Goal: Information Seeking & Learning: Learn about a topic

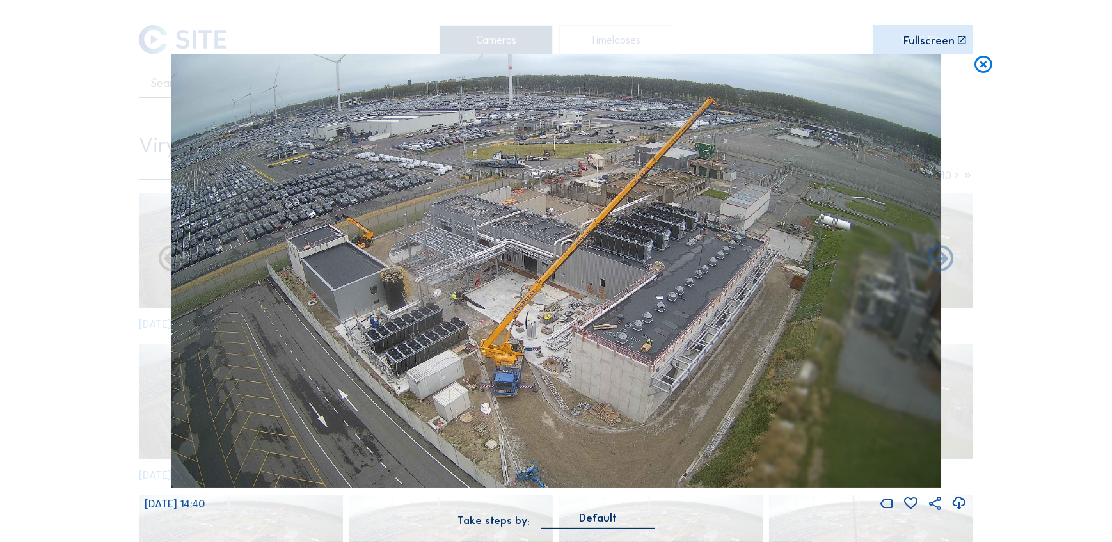
click at [983, 64] on icon at bounding box center [982, 65] width 21 height 22
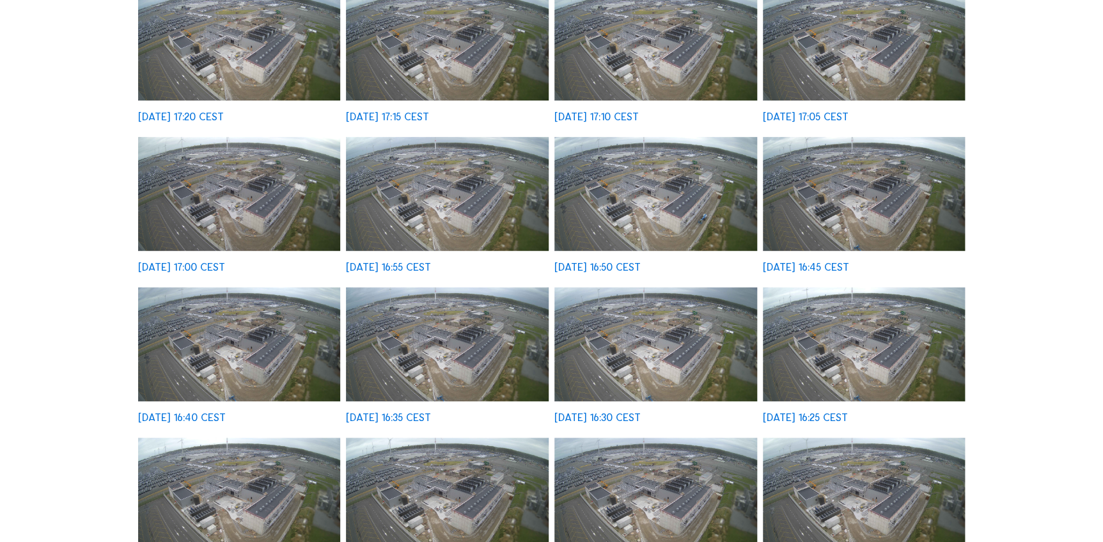
scroll to position [407, 0]
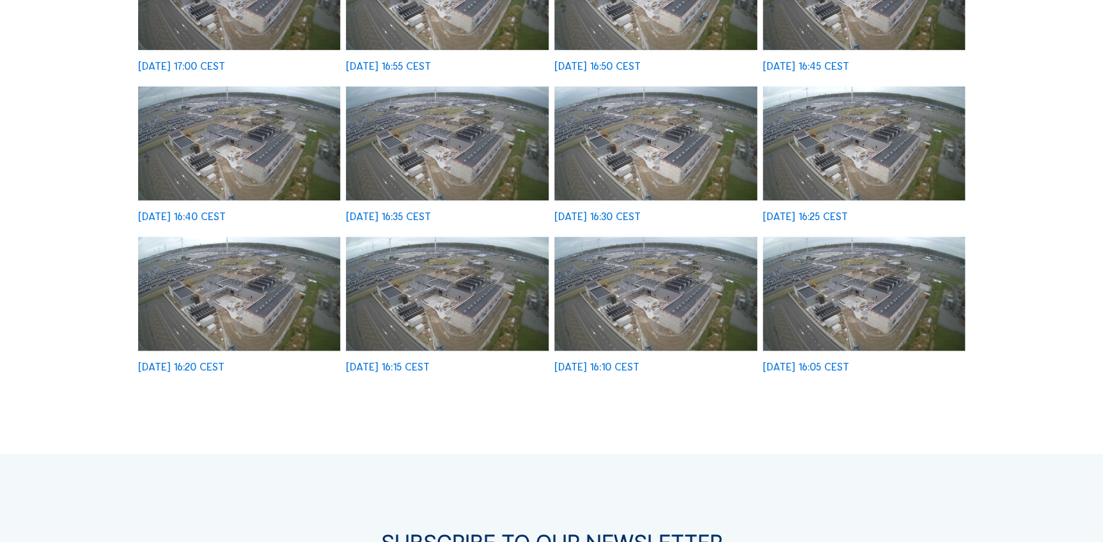
click at [874, 267] on img at bounding box center [864, 294] width 203 height 114
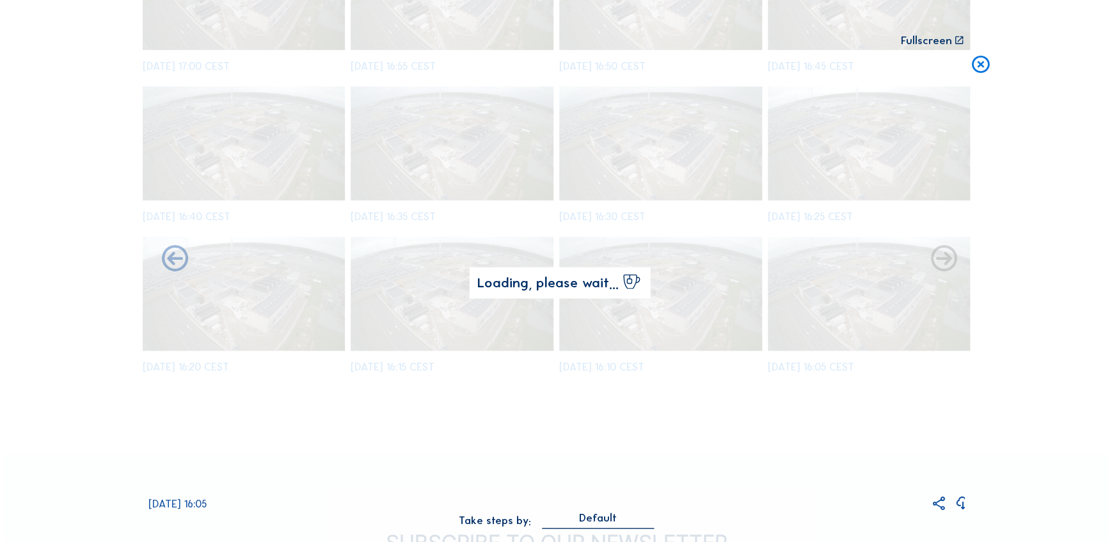
scroll to position [408, 0]
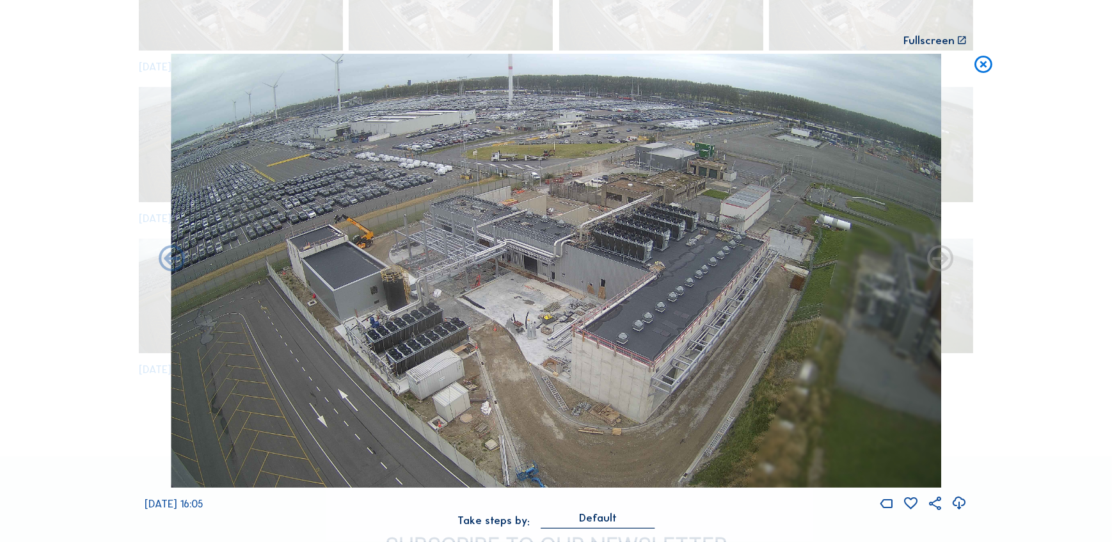
click at [942, 258] on icon at bounding box center [940, 260] width 32 height 32
click at [175, 258] on icon at bounding box center [172, 260] width 32 height 32
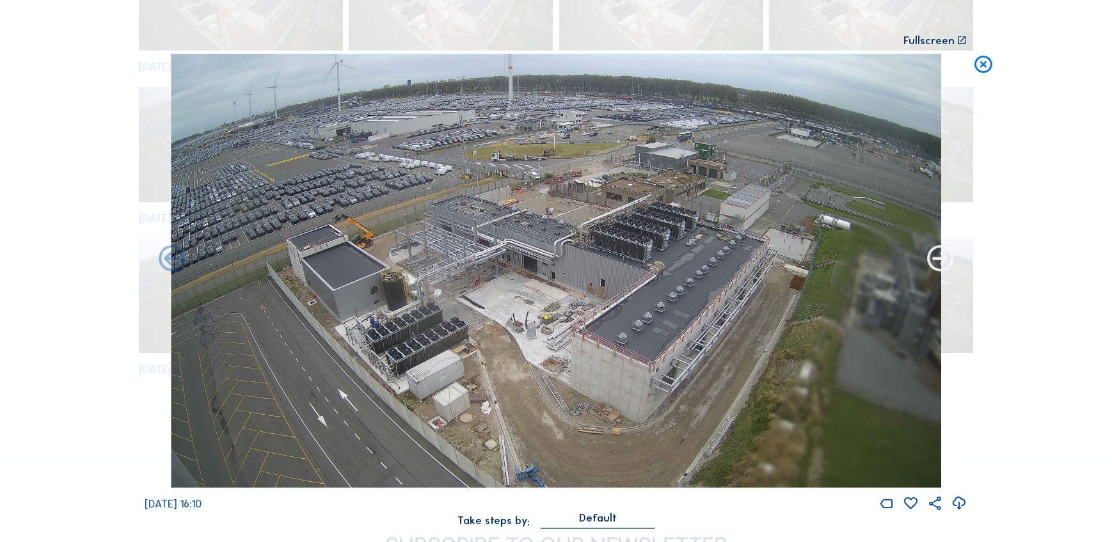
click at [931, 261] on icon at bounding box center [940, 260] width 32 height 32
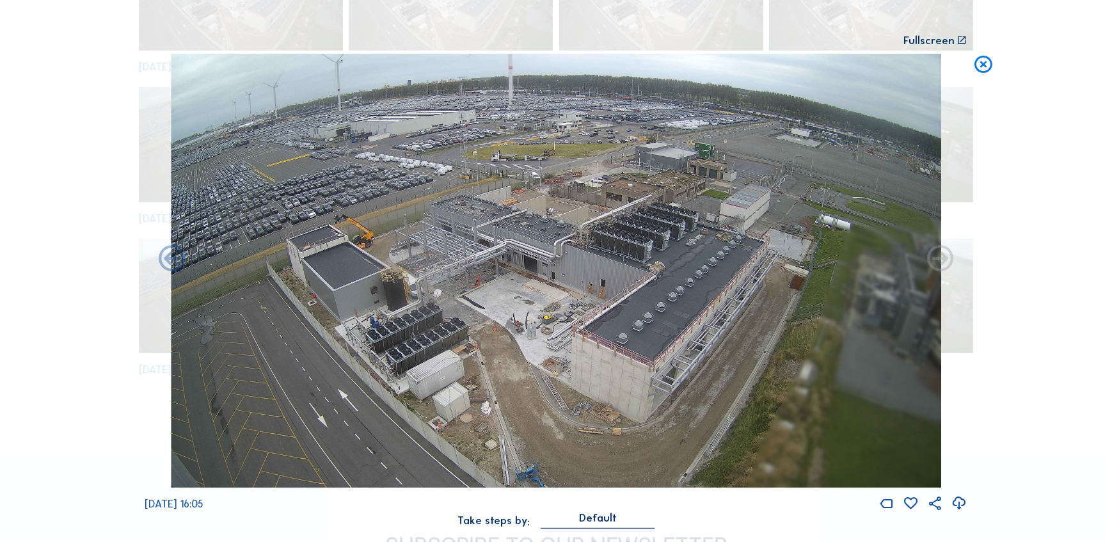
click at [933, 258] on icon at bounding box center [940, 260] width 32 height 32
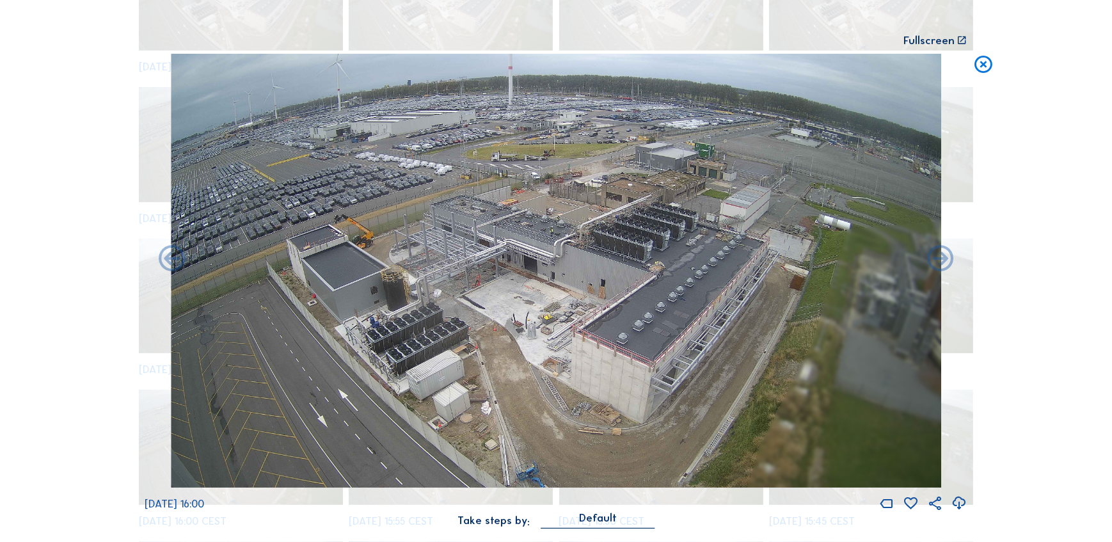
click at [933, 258] on icon at bounding box center [940, 260] width 32 height 32
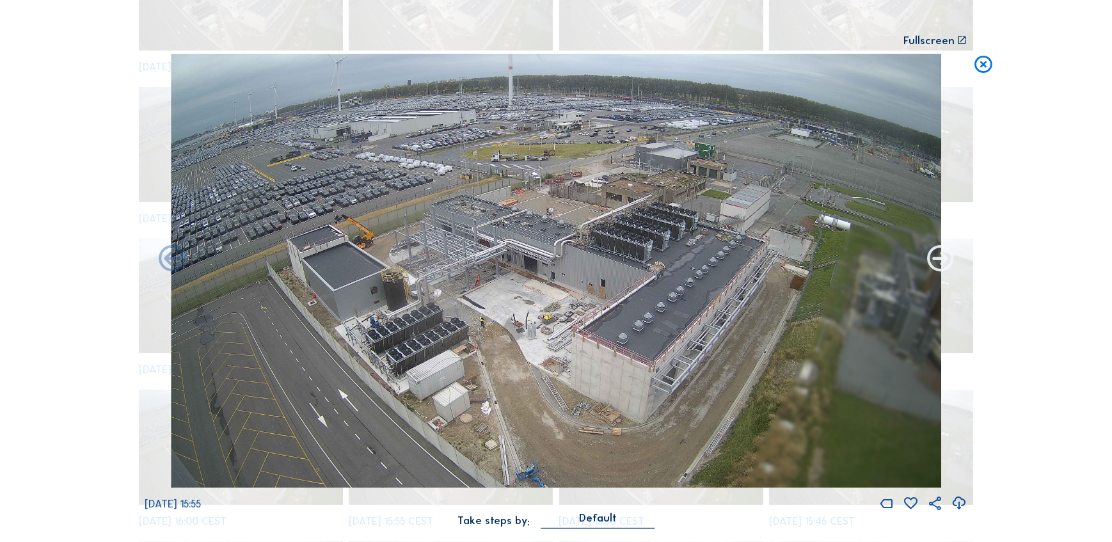
click at [933, 258] on icon at bounding box center [940, 260] width 32 height 32
click at [937, 256] on icon at bounding box center [940, 260] width 32 height 32
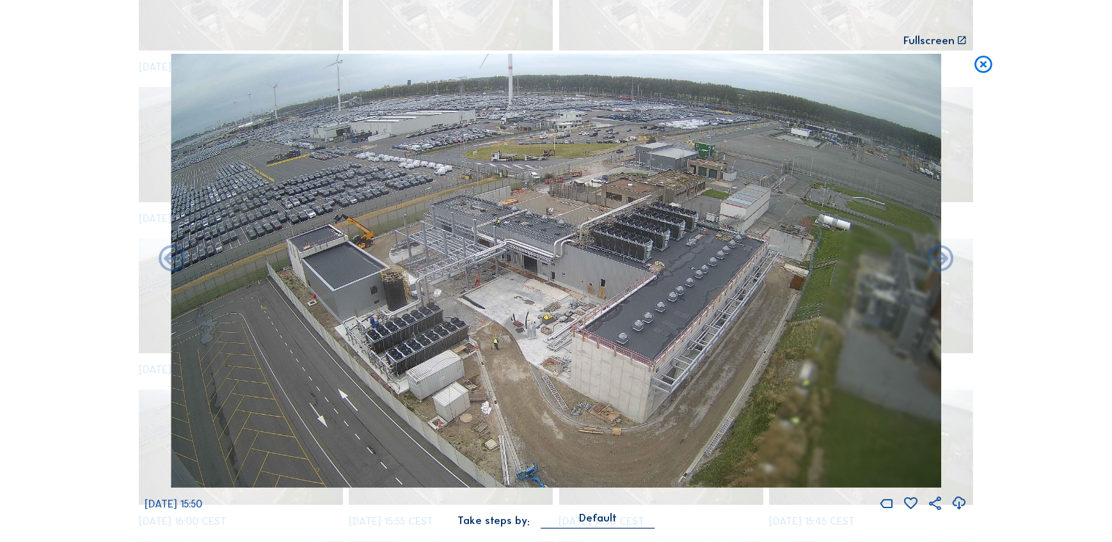
click at [937, 256] on icon at bounding box center [940, 260] width 32 height 32
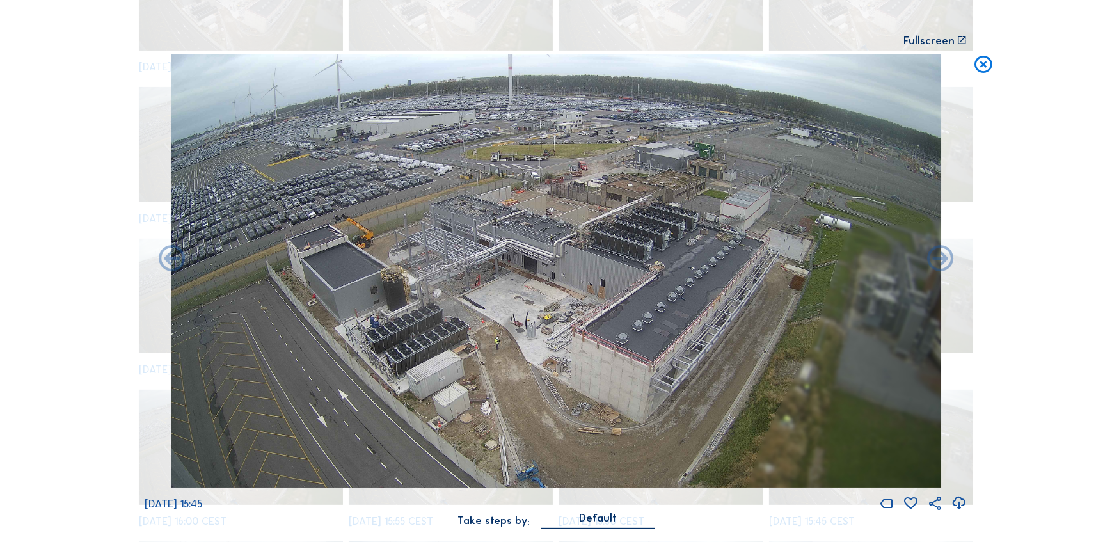
click at [937, 256] on icon at bounding box center [940, 260] width 32 height 32
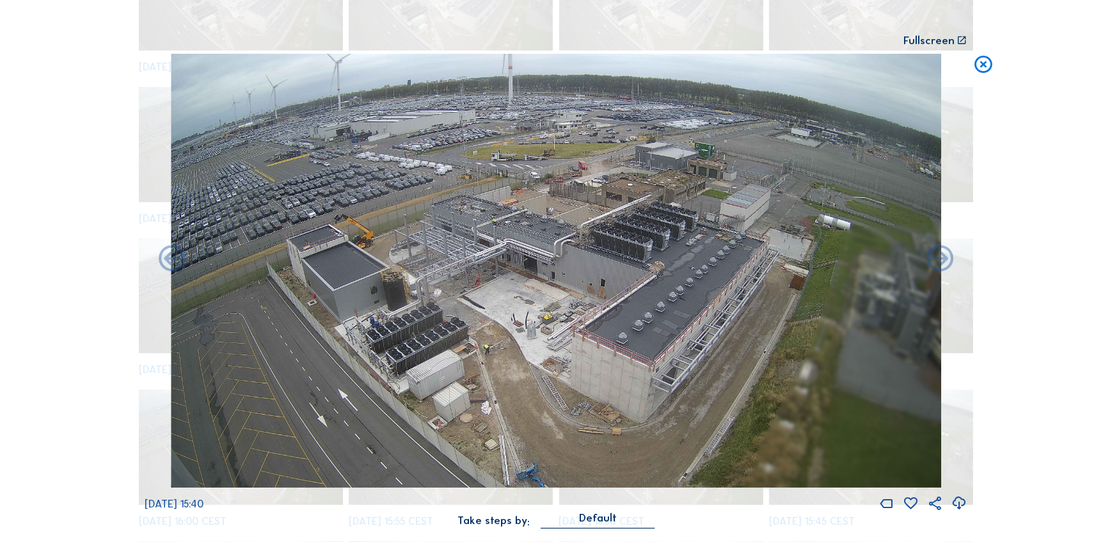
click at [937, 256] on icon at bounding box center [940, 260] width 32 height 32
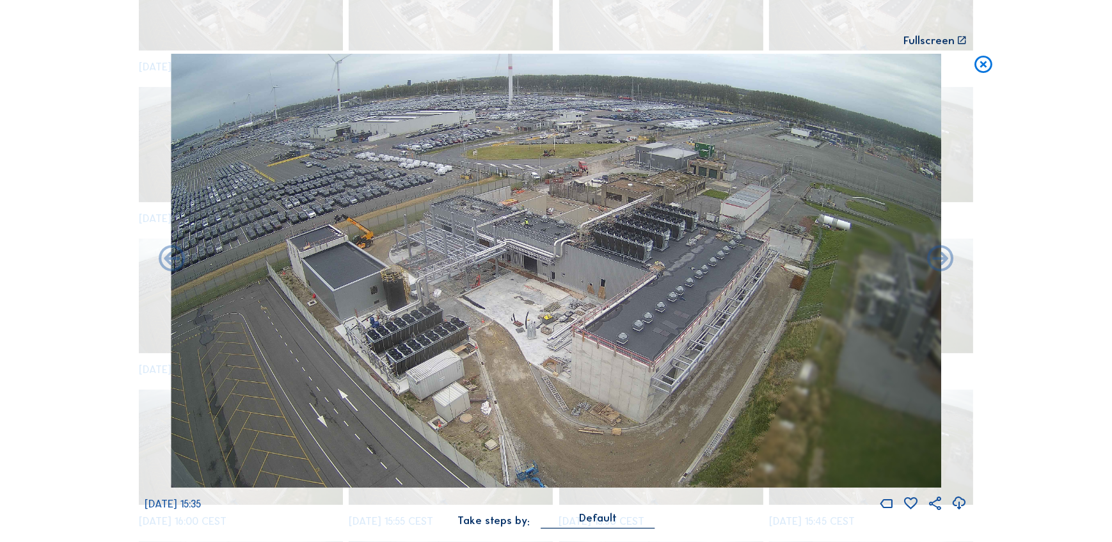
click at [937, 256] on icon at bounding box center [940, 260] width 32 height 32
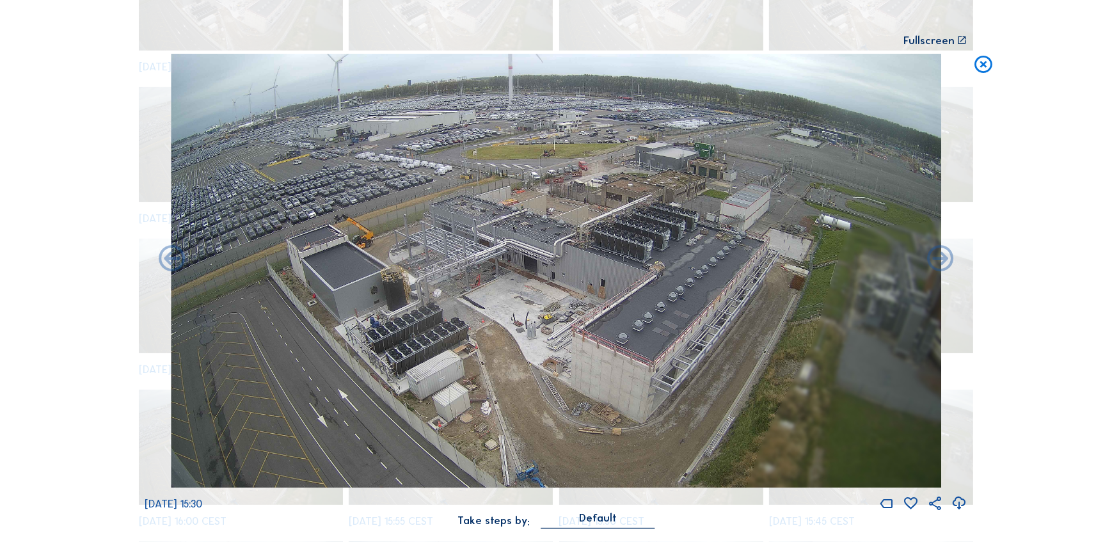
click at [937, 256] on icon at bounding box center [940, 260] width 32 height 32
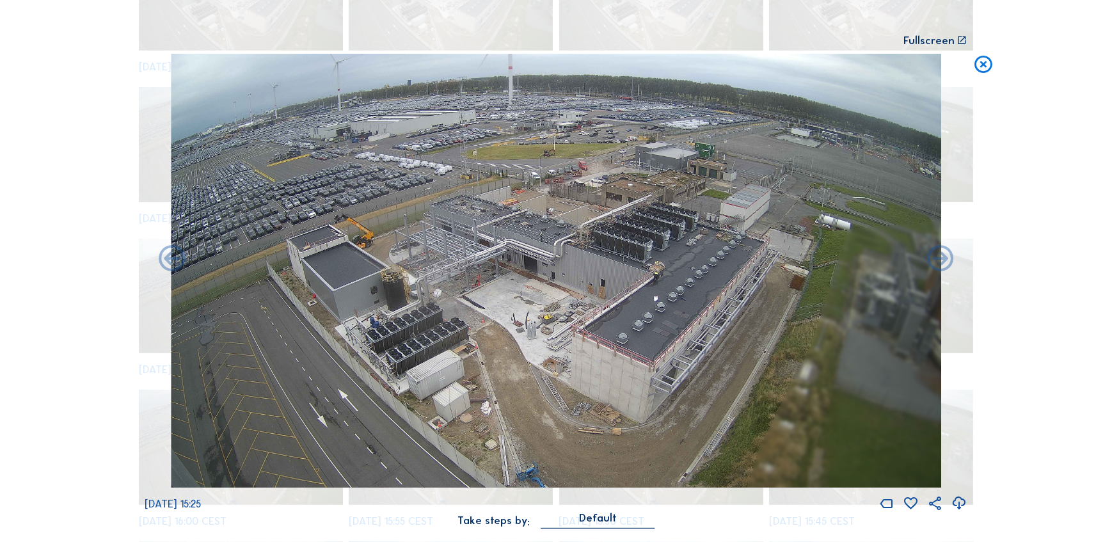
click at [937, 256] on icon at bounding box center [940, 260] width 32 height 32
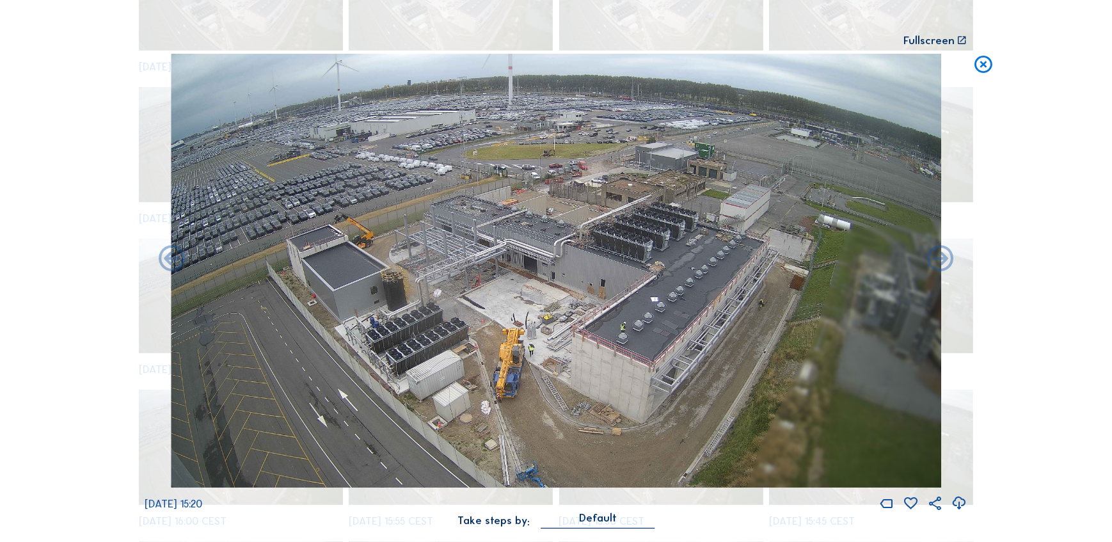
click at [937, 256] on icon at bounding box center [940, 260] width 32 height 32
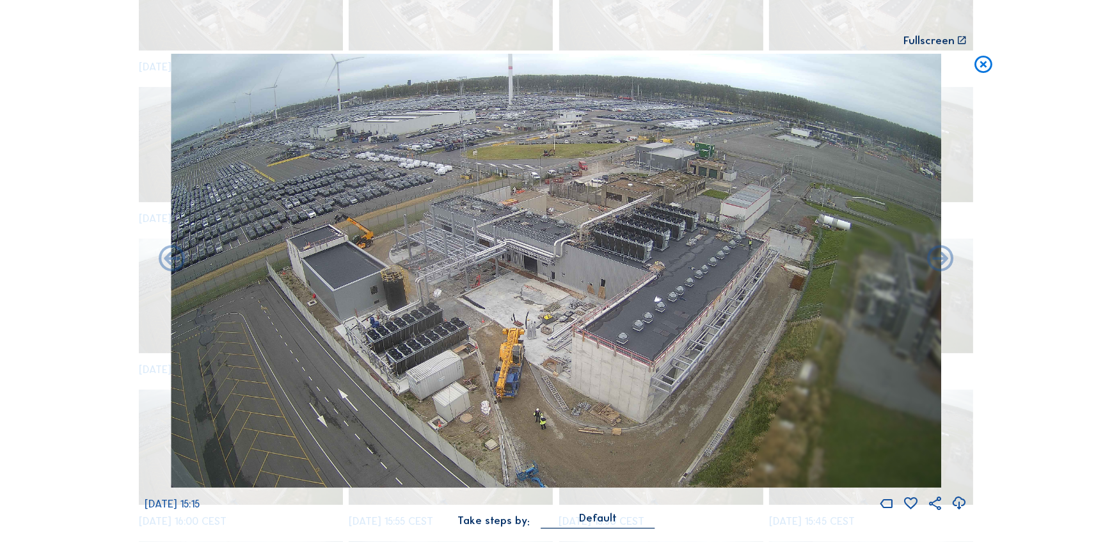
click at [982, 69] on icon at bounding box center [982, 65] width 21 height 22
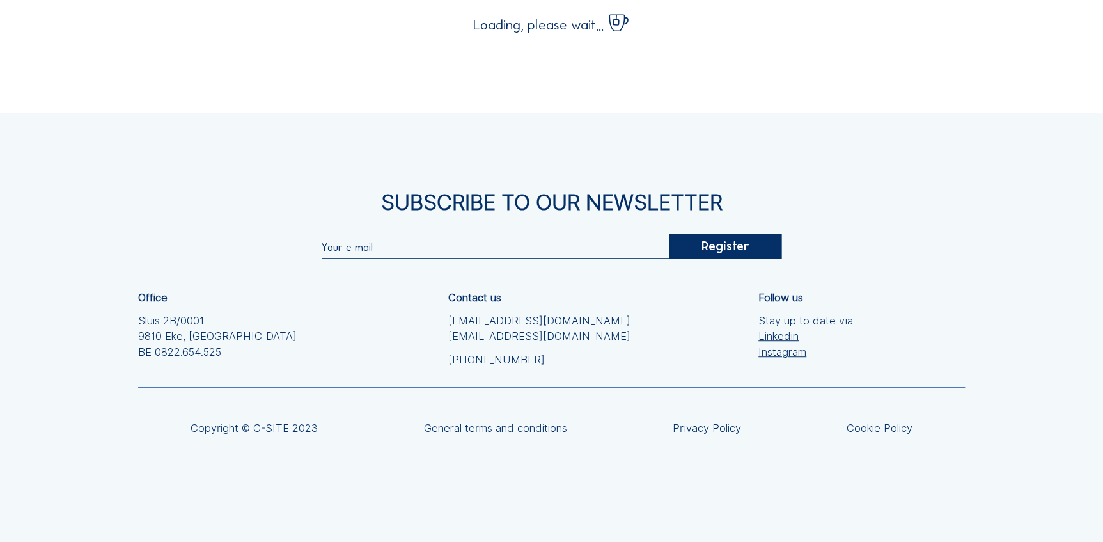
scroll to position [189, 0]
